Goal: Task Accomplishment & Management: Complete application form

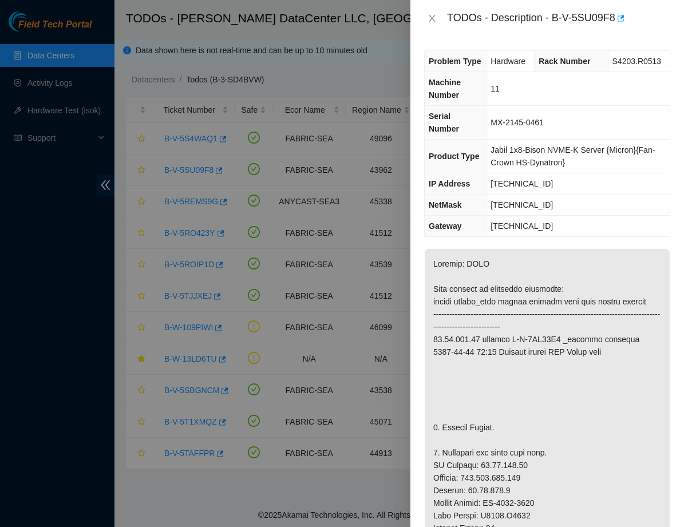
scroll to position [138, 0]
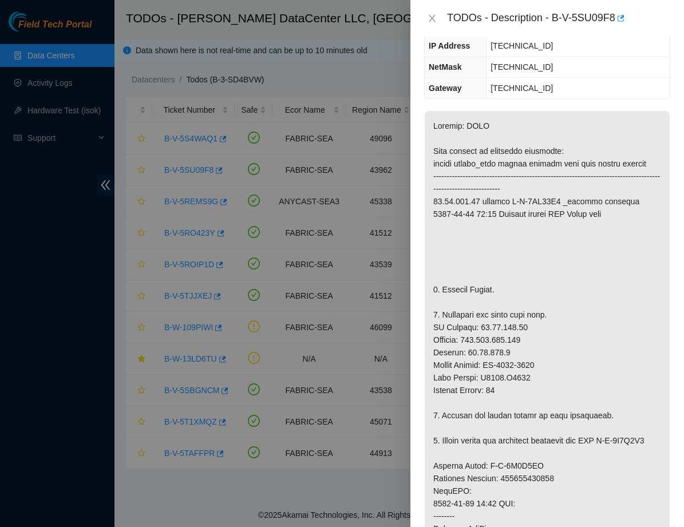
click at [50, 89] on div at bounding box center [342, 263] width 684 height 527
click at [429, 11] on div "TODOs - Description - B-V-5SU09F8" at bounding box center [547, 18] width 246 height 18
click at [433, 22] on icon "close" at bounding box center [432, 18] width 9 height 9
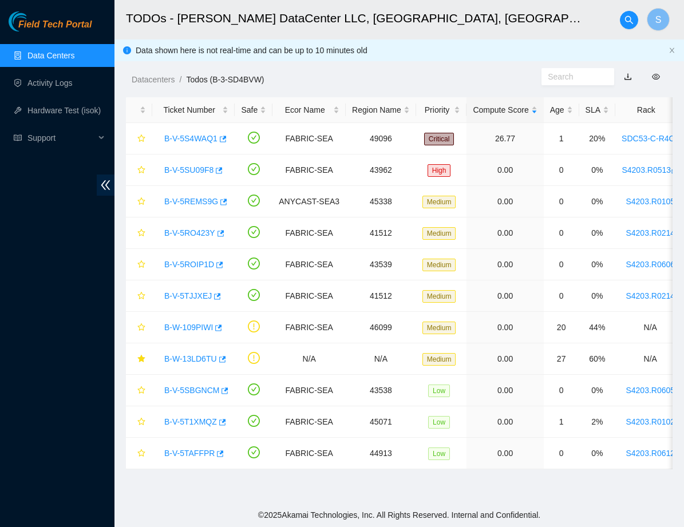
scroll to position [112, 0]
click at [41, 88] on link "Activity Logs" at bounding box center [49, 82] width 45 height 9
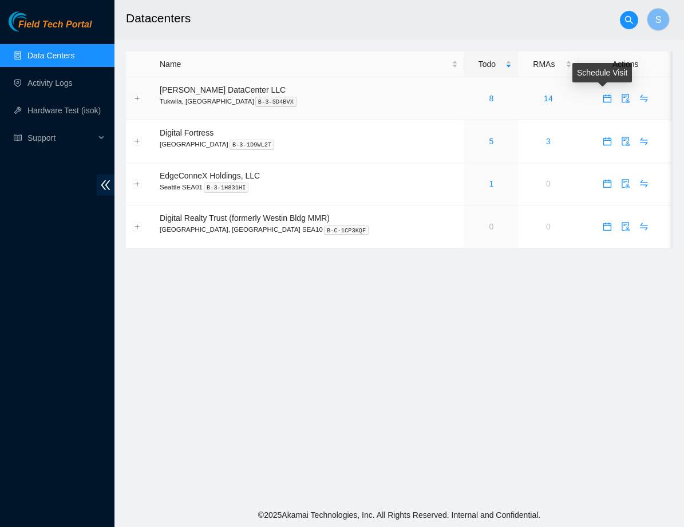
click at [606, 97] on icon "calendar" at bounding box center [607, 96] width 7 height 1
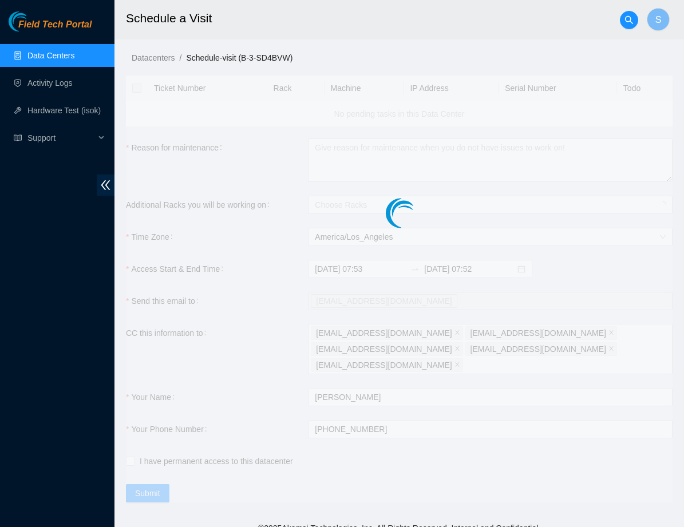
checkbox input "true"
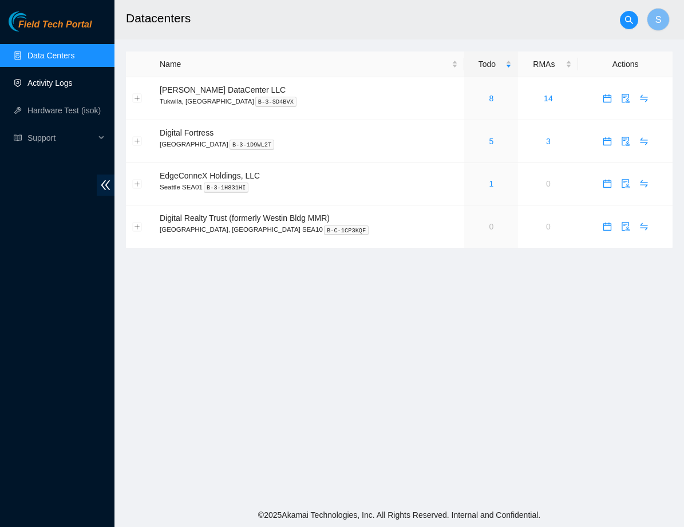
click at [71, 84] on link "Activity Logs" at bounding box center [49, 82] width 45 height 9
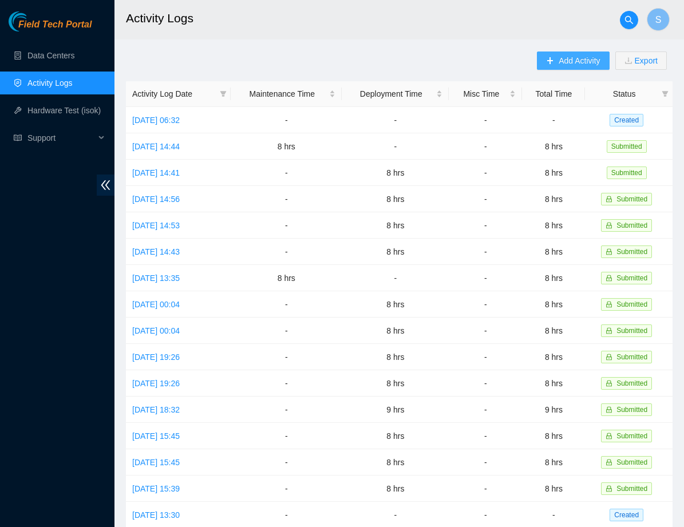
click at [564, 61] on span "Add Activity" at bounding box center [579, 60] width 41 height 13
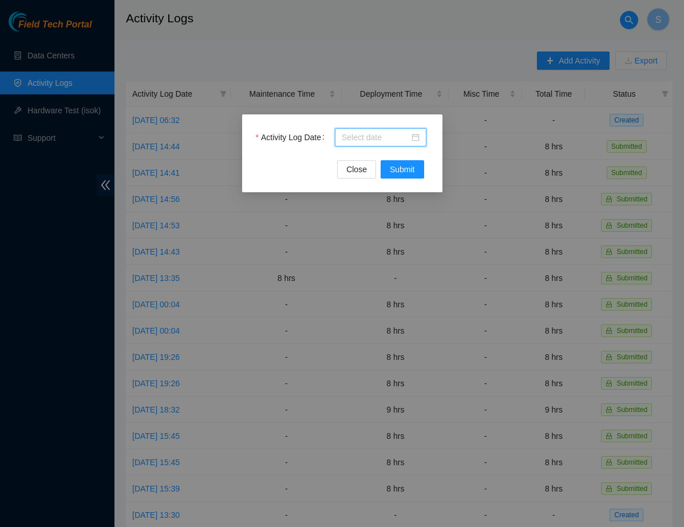
click at [398, 140] on input "Activity Log Date" at bounding box center [376, 137] width 68 height 13
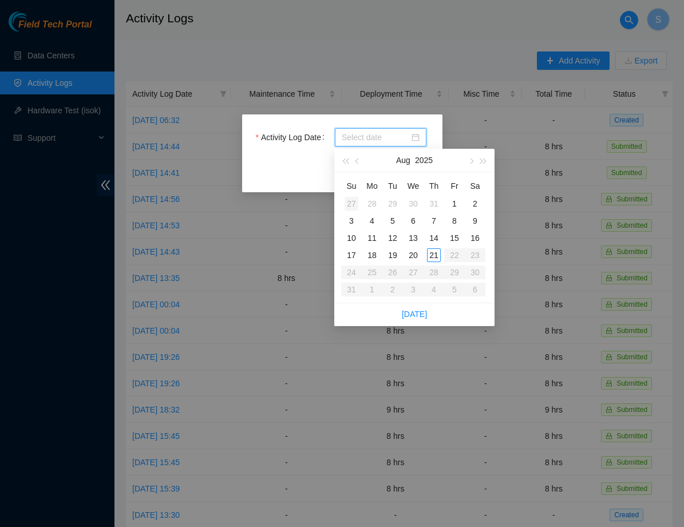
type input "[DATE]"
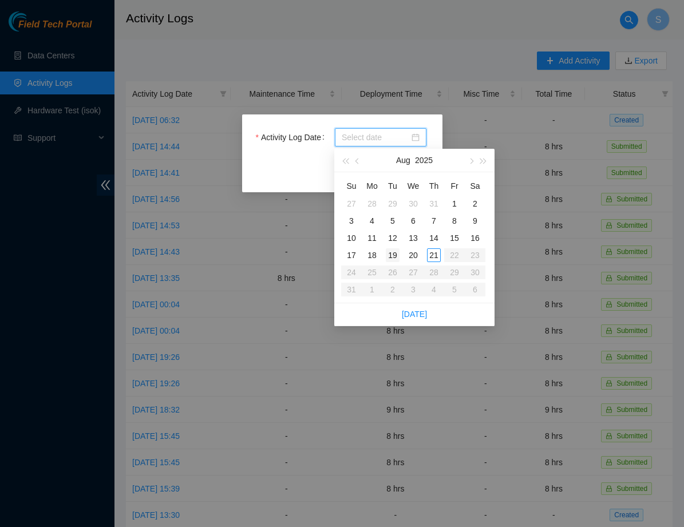
type input "[DATE]"
click at [393, 254] on div "19" at bounding box center [393, 255] width 14 height 14
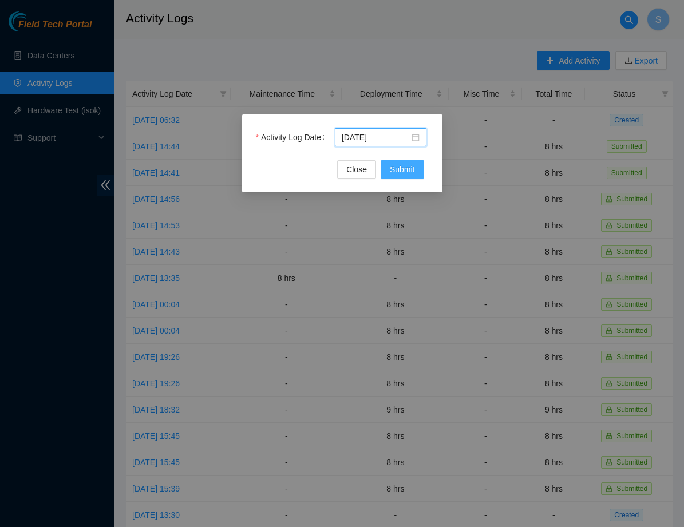
click at [405, 172] on span "Submit" at bounding box center [402, 169] width 25 height 13
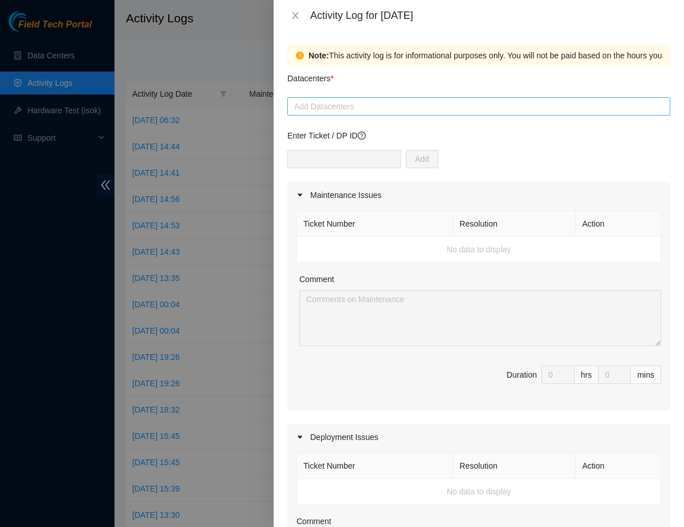
click at [345, 105] on div at bounding box center [478, 107] width 377 height 14
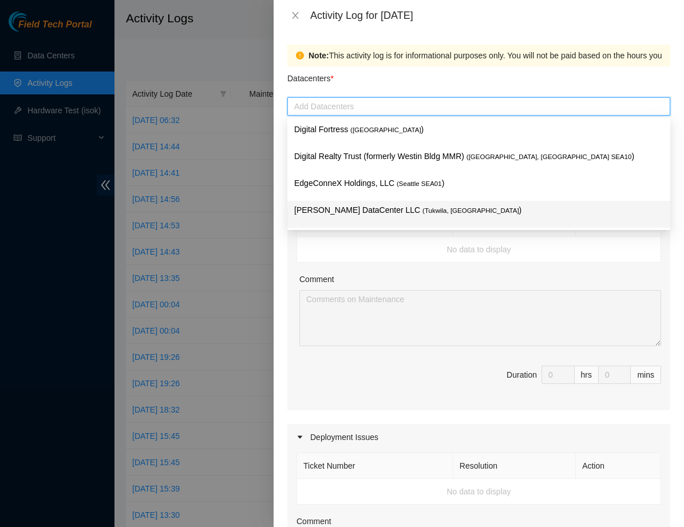
click at [342, 204] on p "[PERSON_NAME] DataCenter LLC ( [GEOGRAPHIC_DATA], [GEOGRAPHIC_DATA] )" at bounding box center [478, 210] width 369 height 13
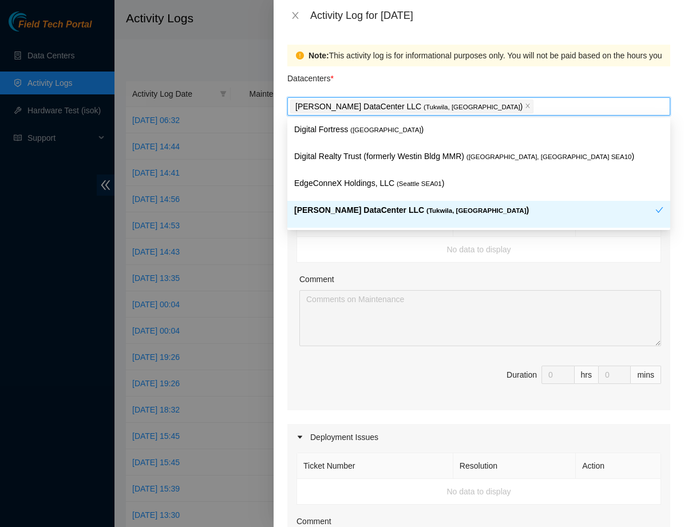
click at [337, 216] on p "[PERSON_NAME] DataCenter LLC ( [GEOGRAPHIC_DATA], [GEOGRAPHIC_DATA] )" at bounding box center [474, 210] width 361 height 13
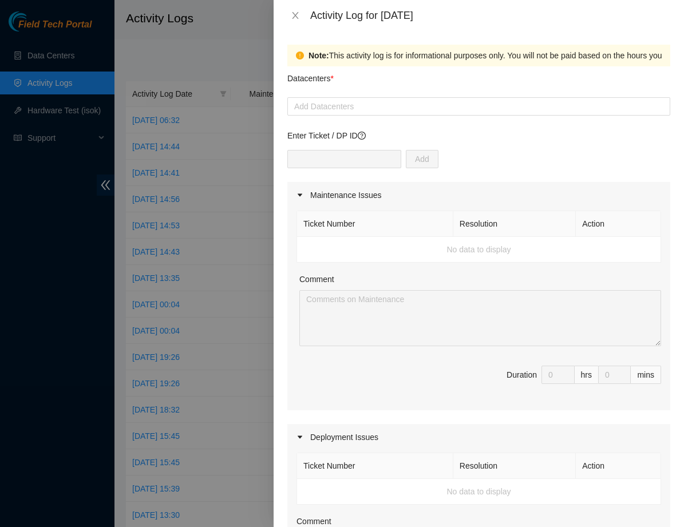
click at [345, 256] on td "No data to display" at bounding box center [479, 250] width 364 height 26
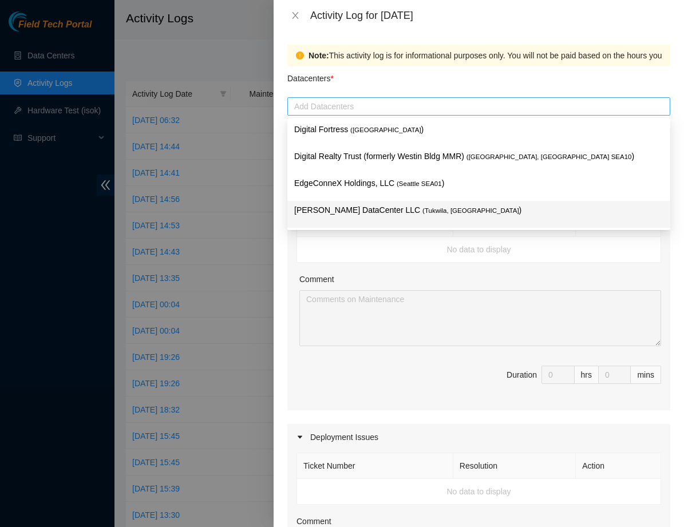
click at [347, 101] on div at bounding box center [478, 107] width 377 height 14
click at [342, 208] on p "[PERSON_NAME] DataCenter LLC ( [GEOGRAPHIC_DATA], [GEOGRAPHIC_DATA] )" at bounding box center [478, 210] width 369 height 13
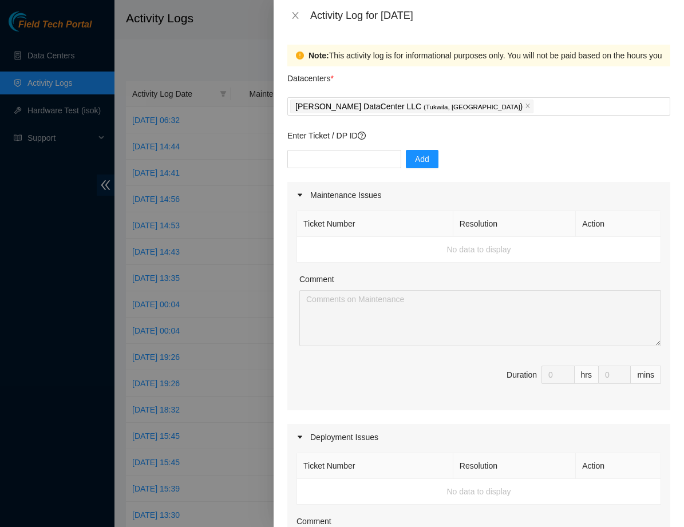
click at [372, 242] on td "No data to display" at bounding box center [479, 250] width 364 height 26
click at [325, 160] on input "text" at bounding box center [344, 159] width 114 height 18
type input "DP77025"
click at [375, 256] on td "No data to display" at bounding box center [479, 250] width 364 height 26
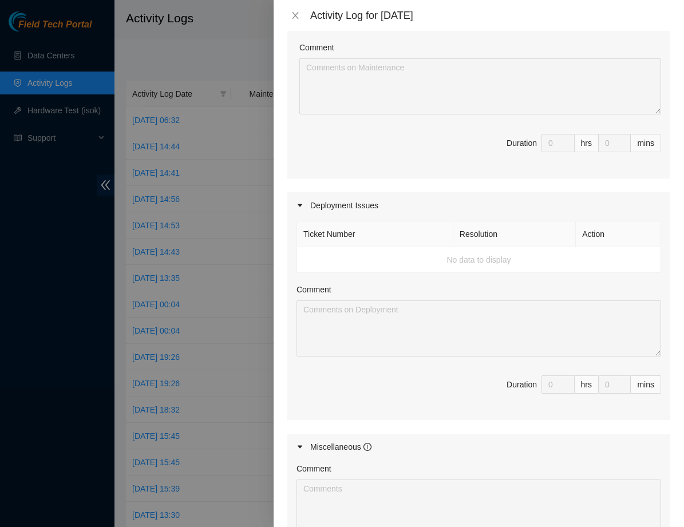
scroll to position [232, 0]
click at [402, 271] on td "No data to display" at bounding box center [479, 260] width 364 height 26
click at [502, 255] on td "No data to display" at bounding box center [479, 260] width 364 height 26
click at [503, 256] on td "No data to display" at bounding box center [479, 260] width 364 height 26
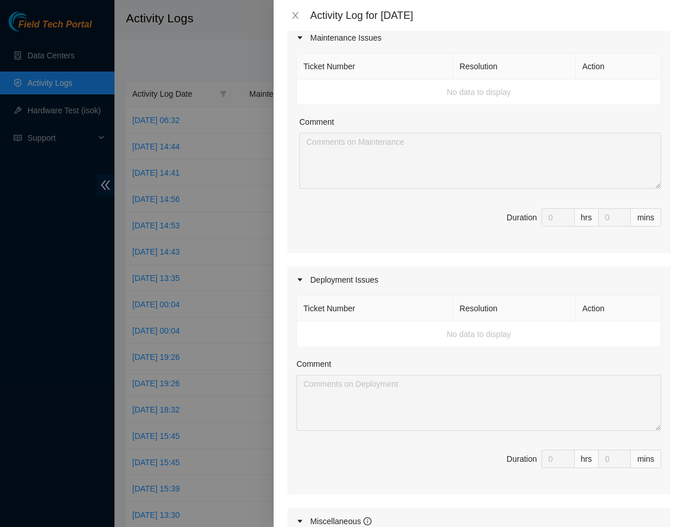
scroll to position [0, 0]
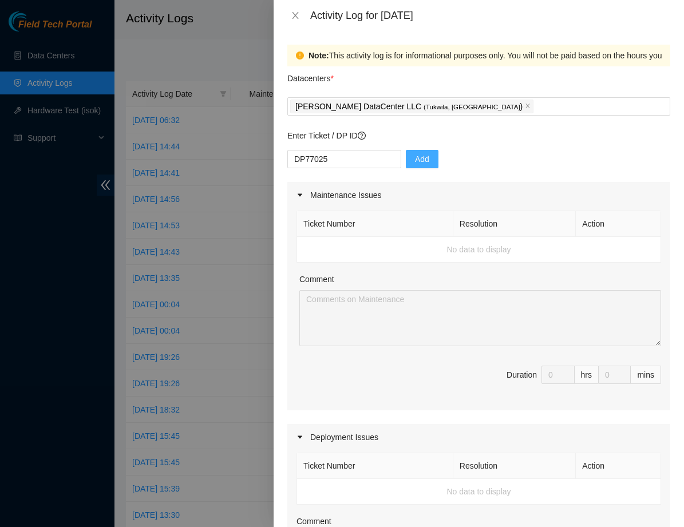
click at [423, 161] on span "Add" at bounding box center [422, 159] width 14 height 13
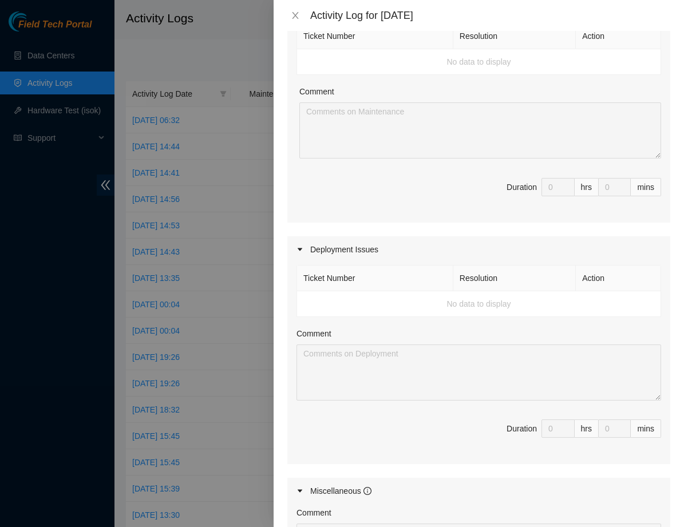
scroll to position [190, 0]
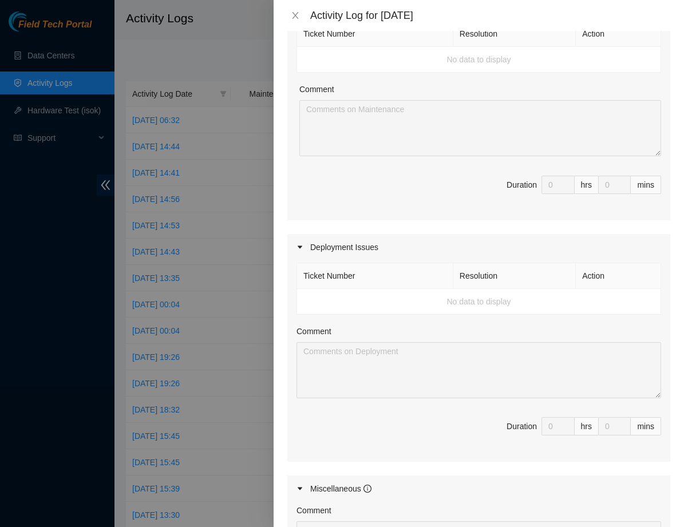
click at [511, 295] on td "No data to display" at bounding box center [479, 302] width 364 height 26
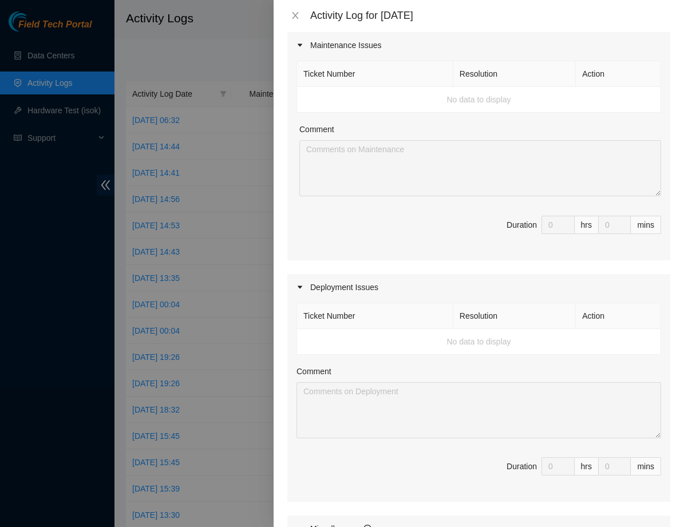
scroll to position [206, 0]
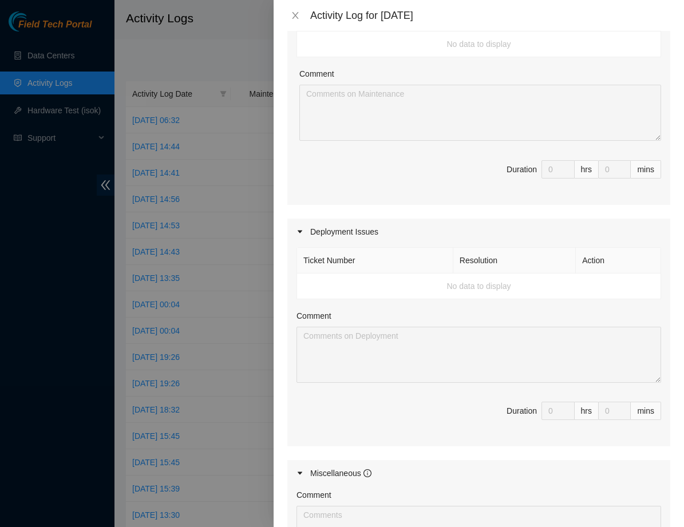
click at [476, 282] on td "No data to display" at bounding box center [479, 287] width 364 height 26
click at [301, 9] on div "Activity Log for [DATE]" at bounding box center [479, 15] width 410 height 31
click at [301, 11] on button "Close" at bounding box center [295, 15] width 16 height 11
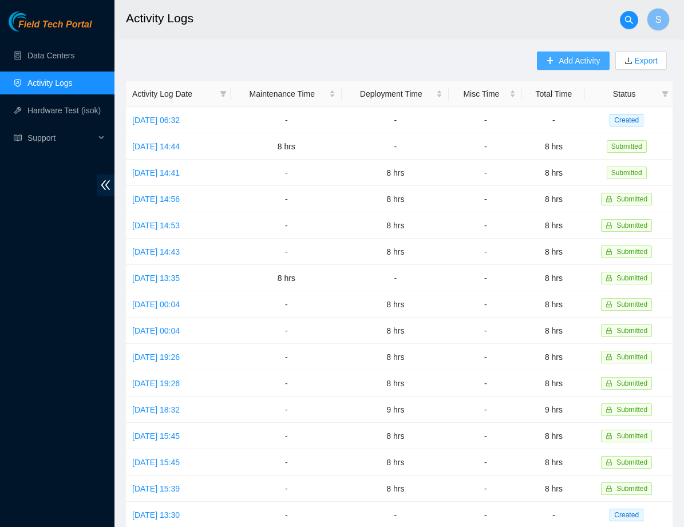
click at [553, 65] on button "Add Activity" at bounding box center [573, 61] width 72 height 18
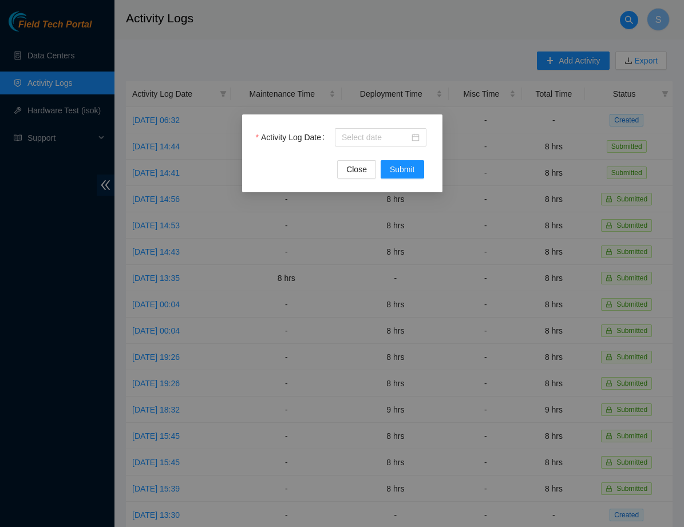
click at [419, 148] on div "Activity Log Date" at bounding box center [342, 144] width 173 height 32
click at [411, 137] on div at bounding box center [381, 137] width 78 height 13
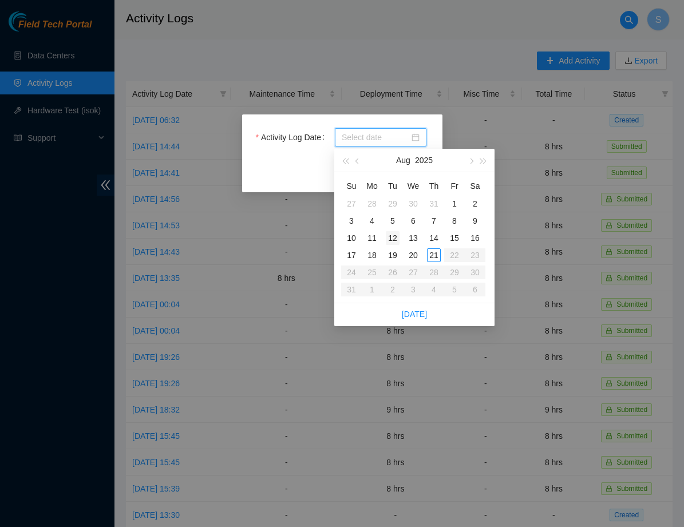
type input "[DATE]"
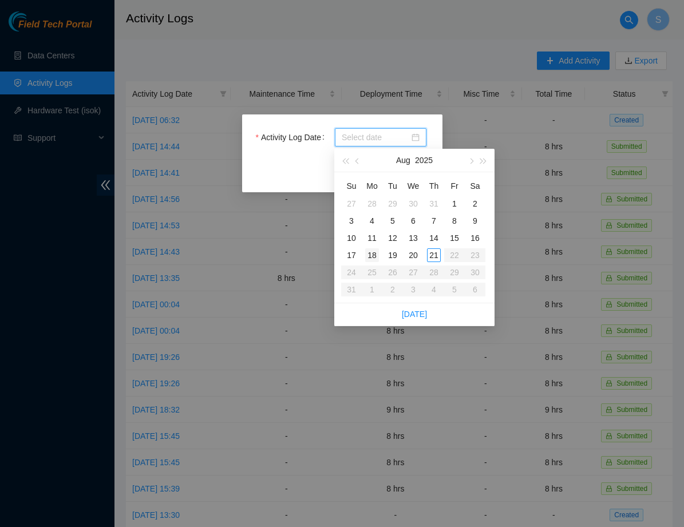
type input "[DATE]"
click at [394, 252] on div "19" at bounding box center [393, 255] width 14 height 14
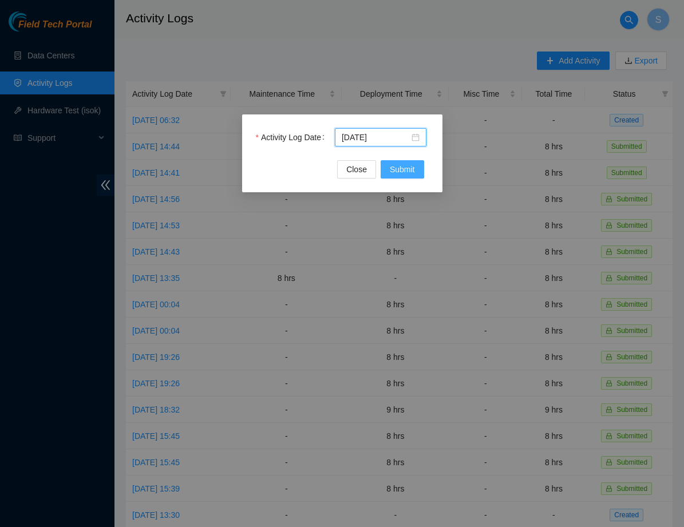
click at [410, 172] on span "Submit" at bounding box center [402, 169] width 25 height 13
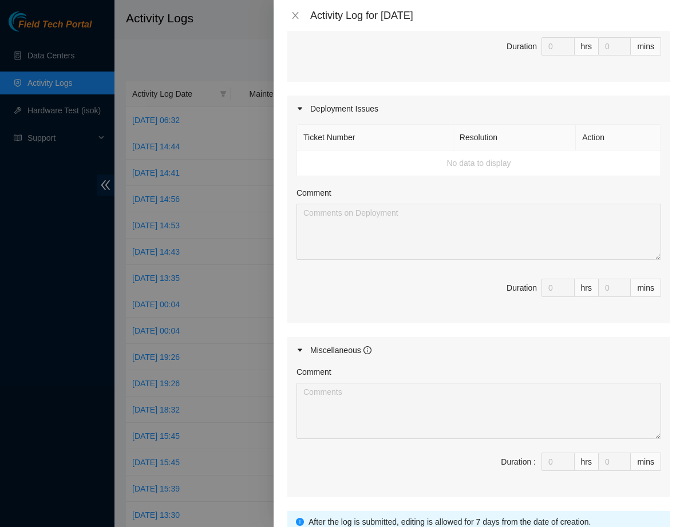
scroll to position [338, 0]
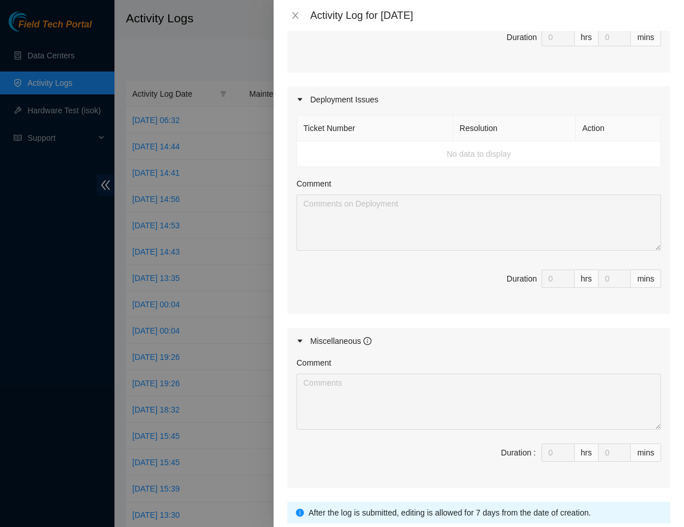
click at [414, 173] on div "Ticket Number Resolution Action No data to display Comment Duration 0 hrs 0 mins" at bounding box center [478, 214] width 383 height 202
click at [427, 167] on div "Ticket Number Resolution Action No data to display Comment Duration 0 hrs 0 mins" at bounding box center [478, 214] width 383 height 202
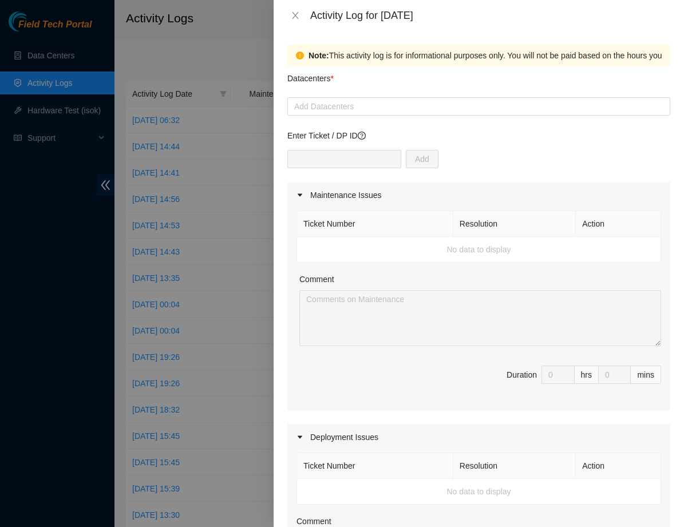
scroll to position [0, 0]
click at [377, 109] on div at bounding box center [478, 107] width 377 height 14
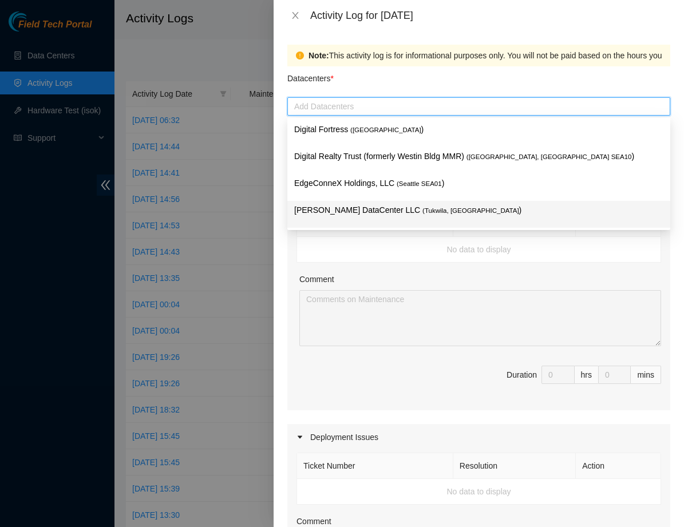
click at [360, 208] on p "[PERSON_NAME] DataCenter LLC ( [GEOGRAPHIC_DATA], [GEOGRAPHIC_DATA] )" at bounding box center [478, 210] width 369 height 13
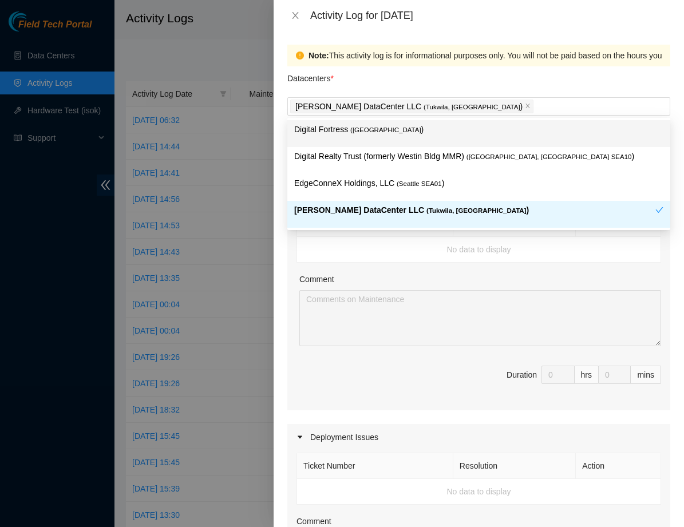
click at [463, 88] on div "Datacenters *" at bounding box center [478, 81] width 383 height 31
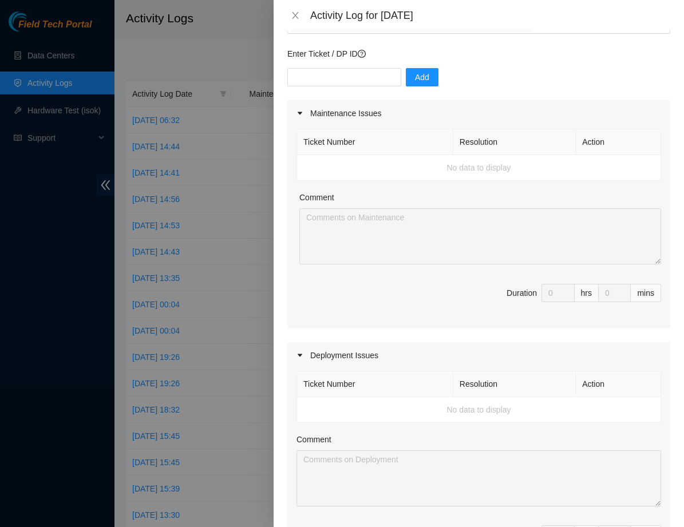
scroll to position [73, 0]
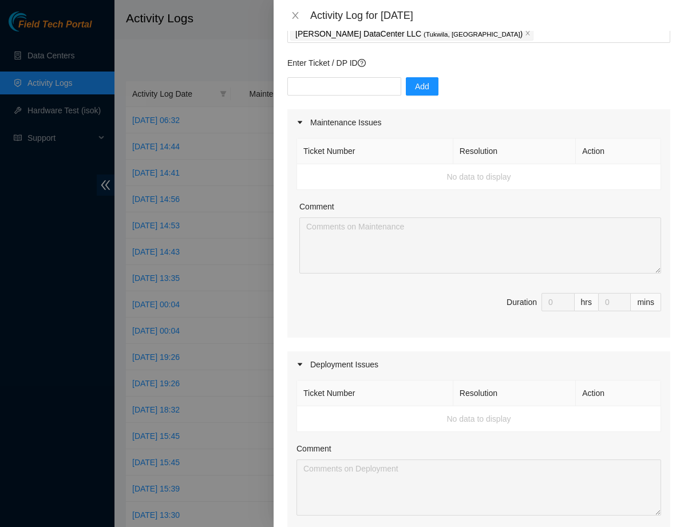
click at [447, 171] on td "No data to display" at bounding box center [479, 177] width 364 height 26
click at [459, 175] on td "No data to display" at bounding box center [479, 177] width 364 height 26
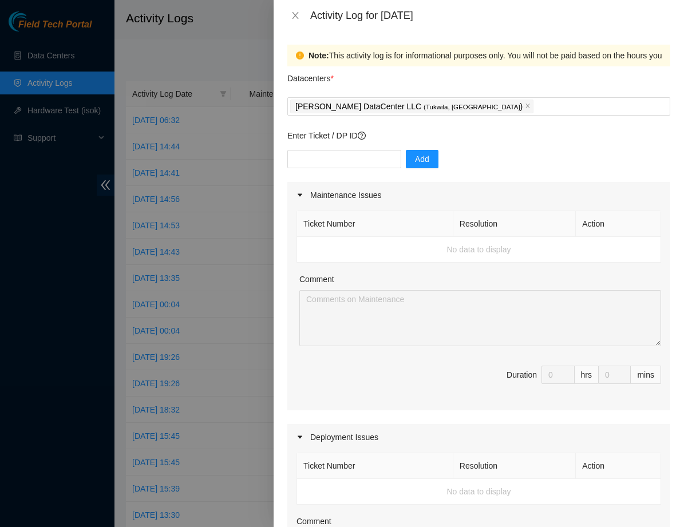
scroll to position [0, 0]
click at [455, 200] on div "Maintenance Issues" at bounding box center [478, 195] width 383 height 26
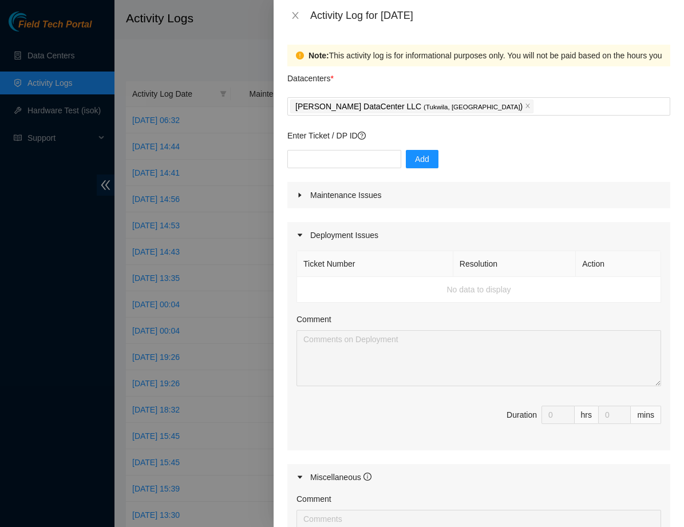
click at [455, 200] on div "Maintenance Issues" at bounding box center [478, 195] width 383 height 26
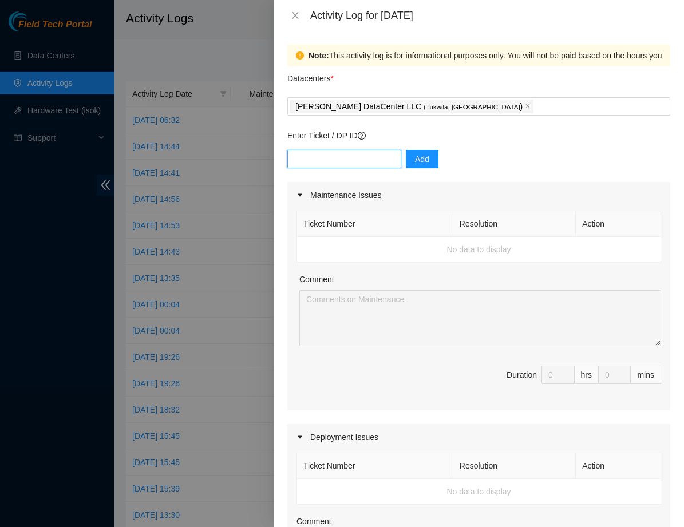
click at [381, 164] on input "text" at bounding box center [344, 159] width 114 height 18
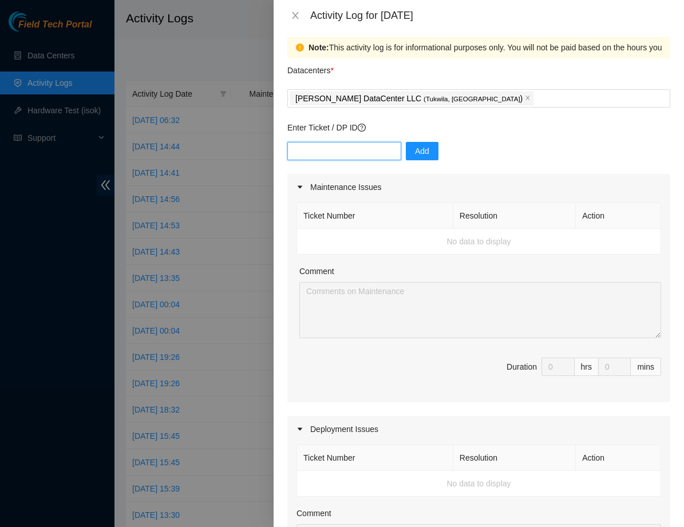
scroll to position [7, 0]
type input "DP77025"
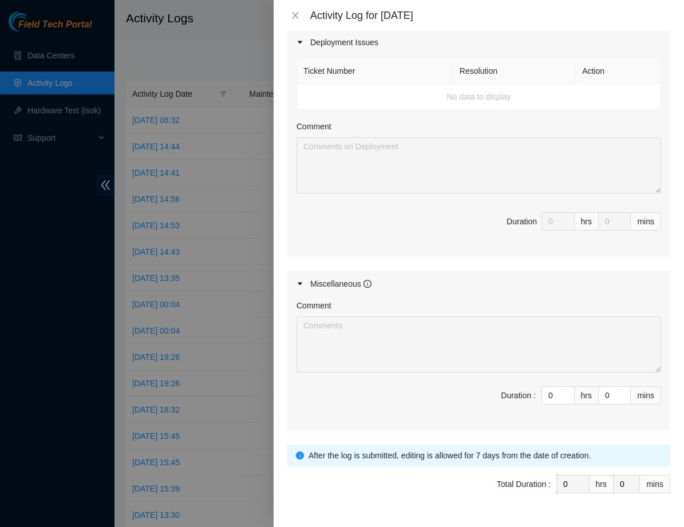
scroll to position [404, 0]
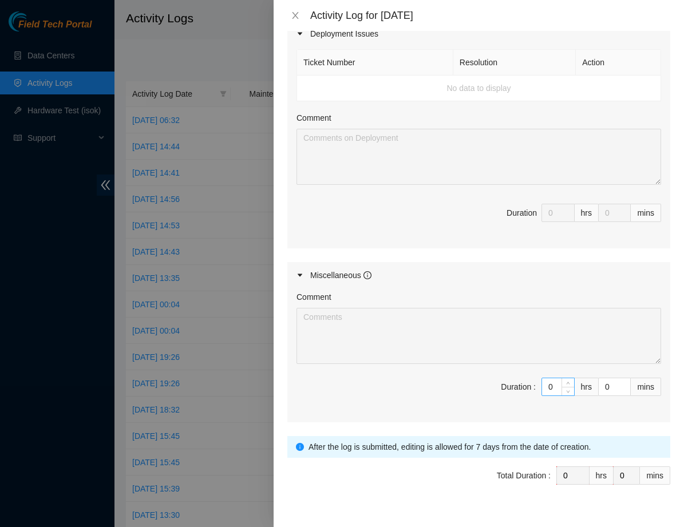
click at [555, 385] on input "0" at bounding box center [558, 386] width 32 height 17
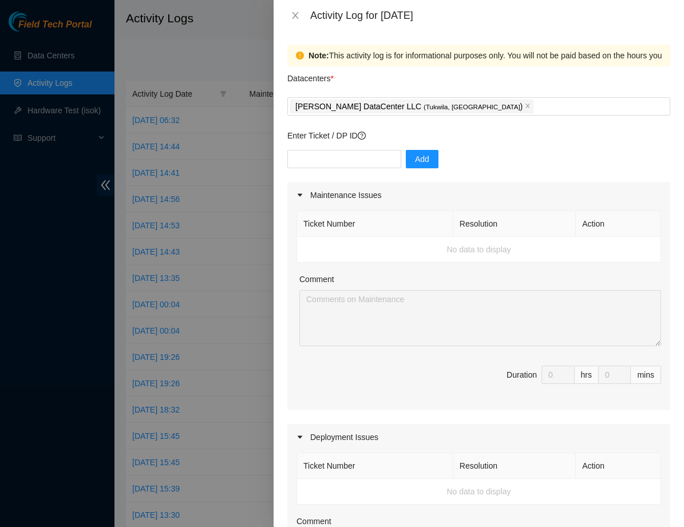
scroll to position [0, 0]
click at [429, 220] on th "Ticket Number" at bounding box center [375, 224] width 156 height 26
click at [329, 157] on input "text" at bounding box center [344, 159] width 114 height 18
type input "DP77025"
click at [427, 156] on span "Add" at bounding box center [422, 159] width 14 height 13
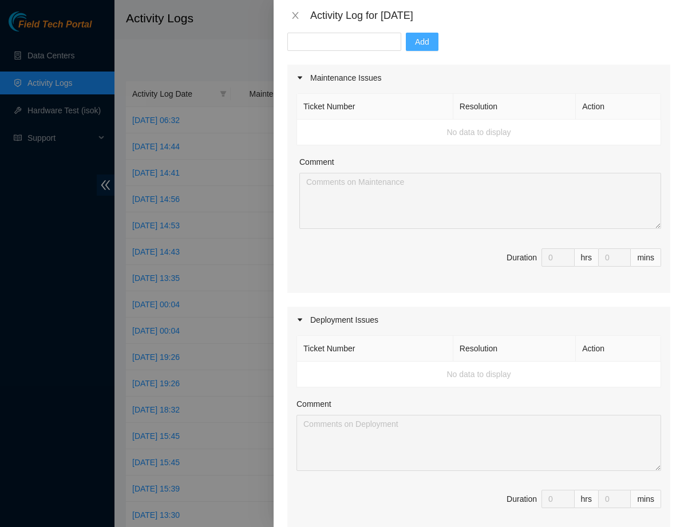
scroll to position [119, 0]
click at [503, 383] on td "No data to display" at bounding box center [479, 374] width 364 height 26
drag, startPoint x: 291, startPoint y: 349, endPoint x: 681, endPoint y: 388, distance: 391.3
click at [681, 388] on div "Note: This activity log is for informational purposes only. You will not be pai…" at bounding box center [479, 279] width 410 height 496
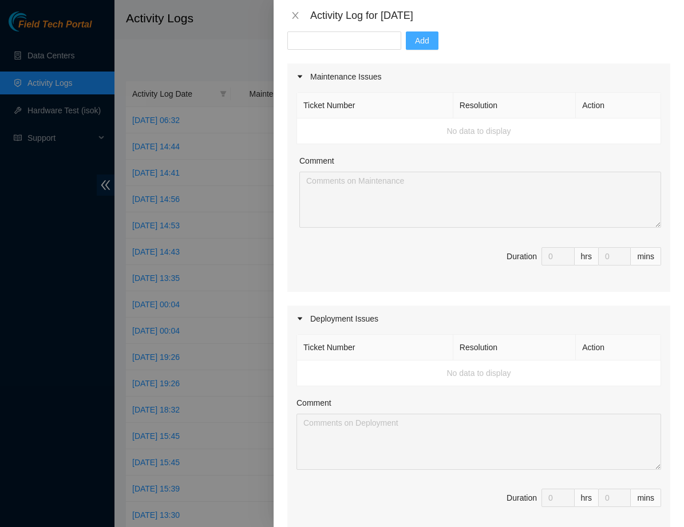
click at [628, 389] on div "Ticket Number Resolution Action No data to display Comment Duration 0 hrs 0 mins" at bounding box center [478, 433] width 383 height 202
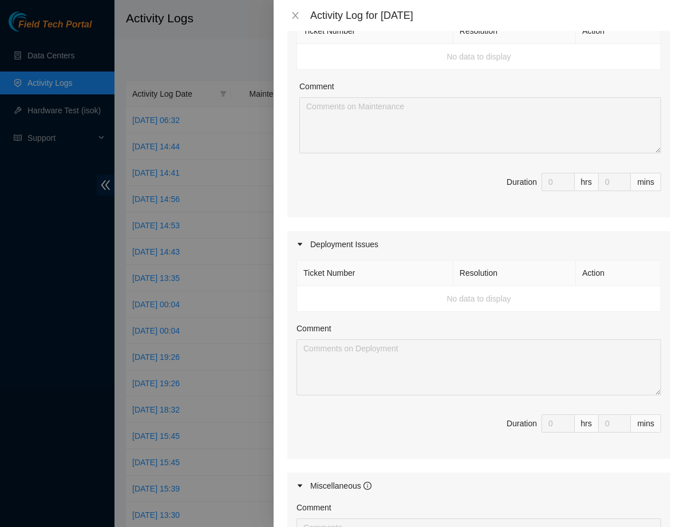
scroll to position [203, 0]
